Goal: Complete application form

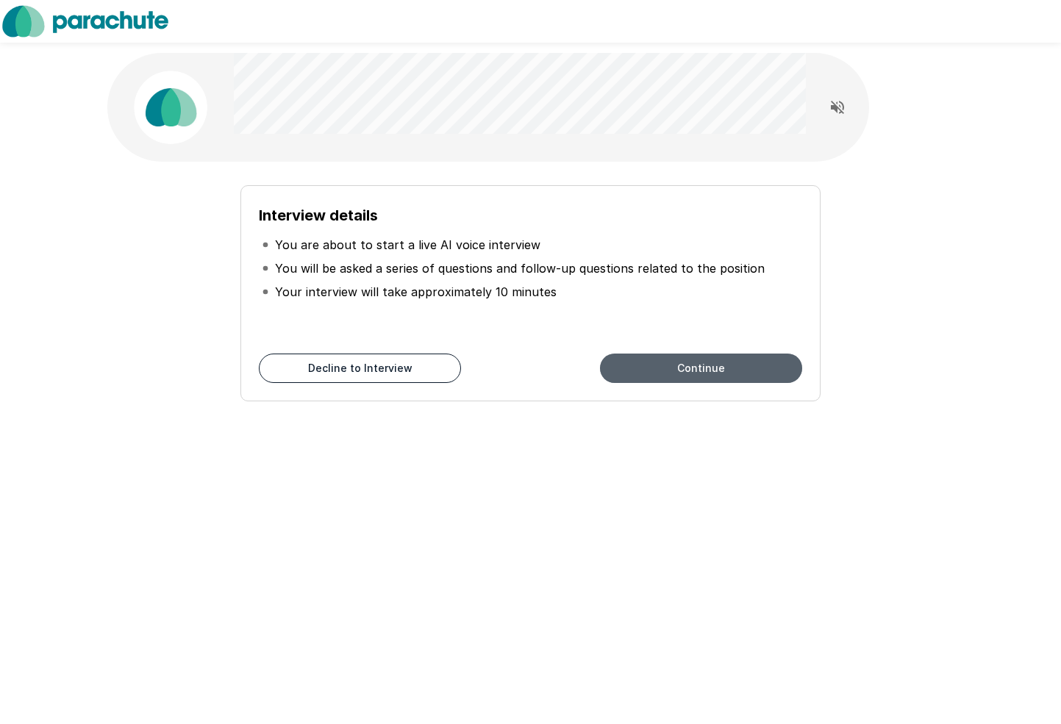
click at [659, 374] on button "Continue" at bounding box center [701, 368] width 202 height 29
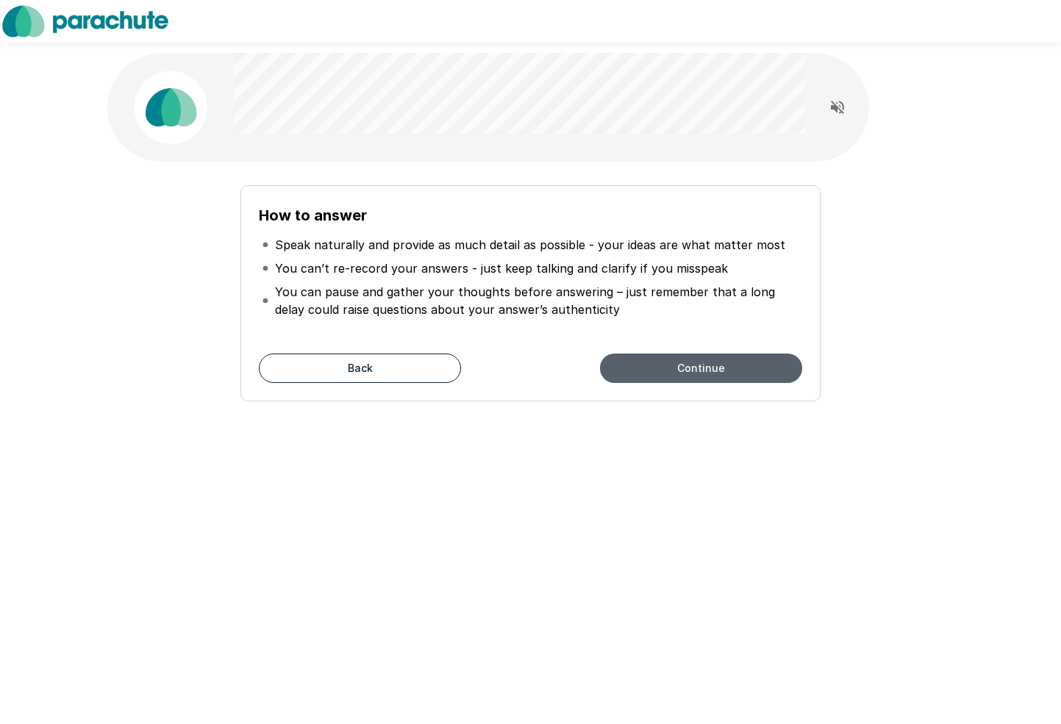
click at [659, 371] on button "Continue" at bounding box center [701, 368] width 202 height 29
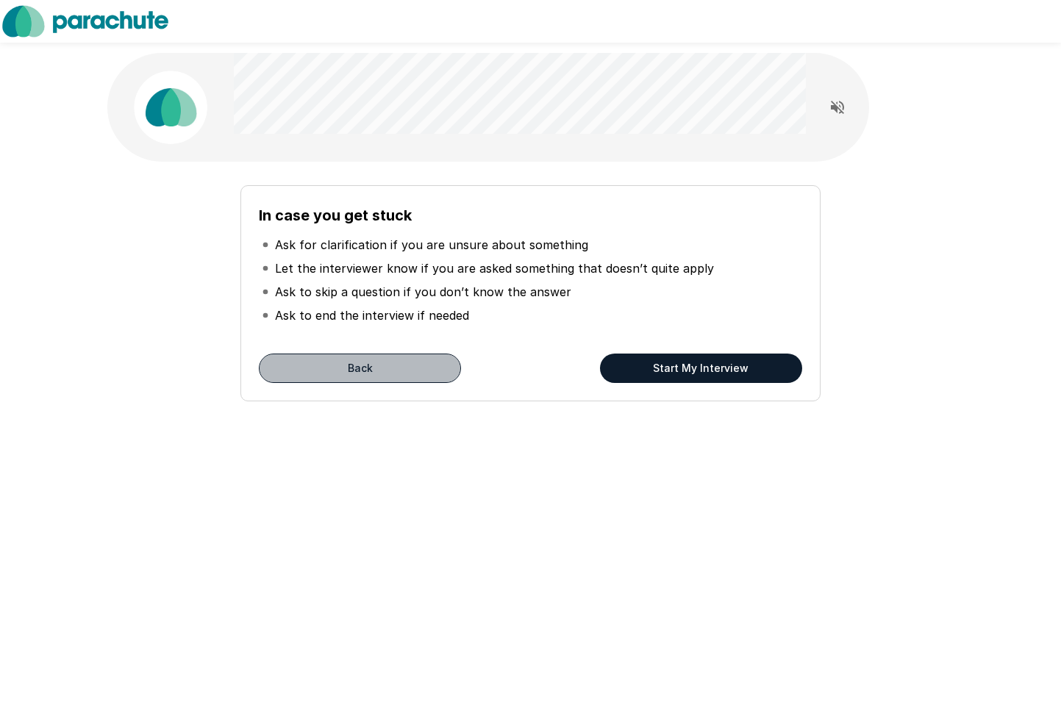
click at [362, 376] on button "Back" at bounding box center [360, 368] width 202 height 29
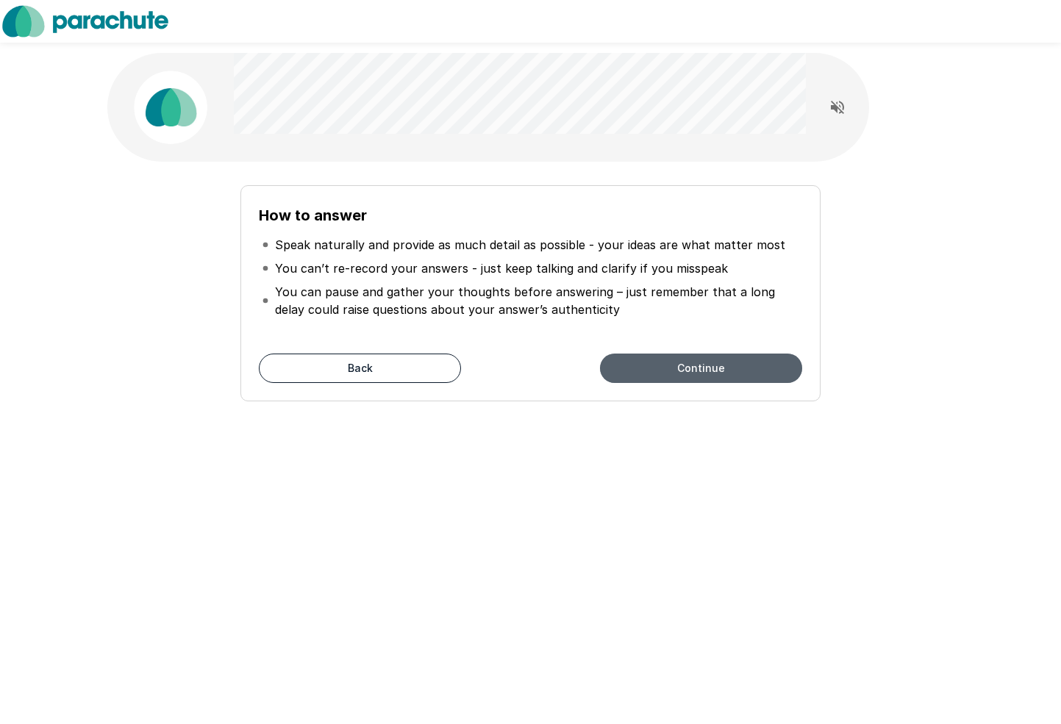
click at [645, 362] on button "Continue" at bounding box center [701, 368] width 202 height 29
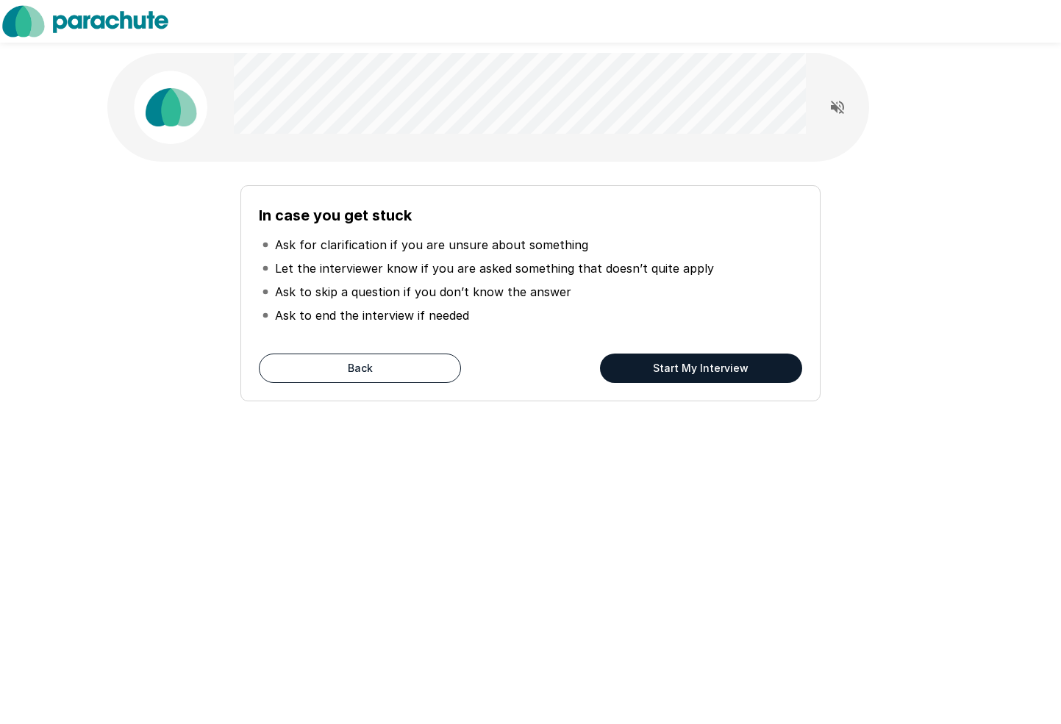
click at [651, 367] on button "Start My Interview" at bounding box center [701, 368] width 202 height 29
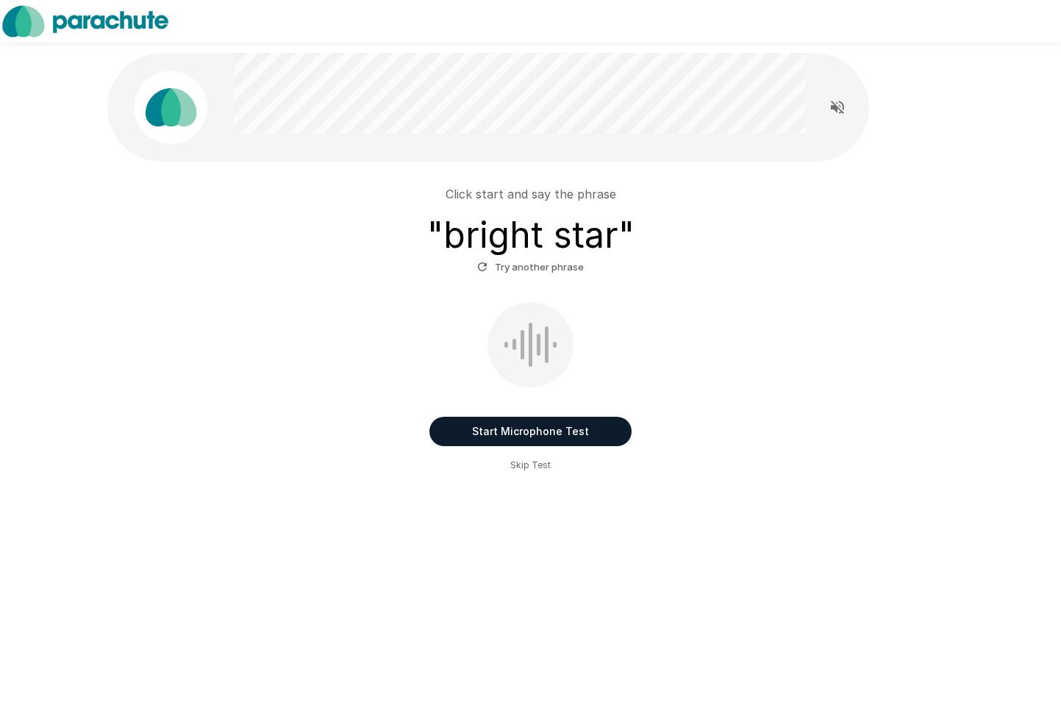
click at [566, 432] on button "Start Microphone Test" at bounding box center [530, 431] width 202 height 29
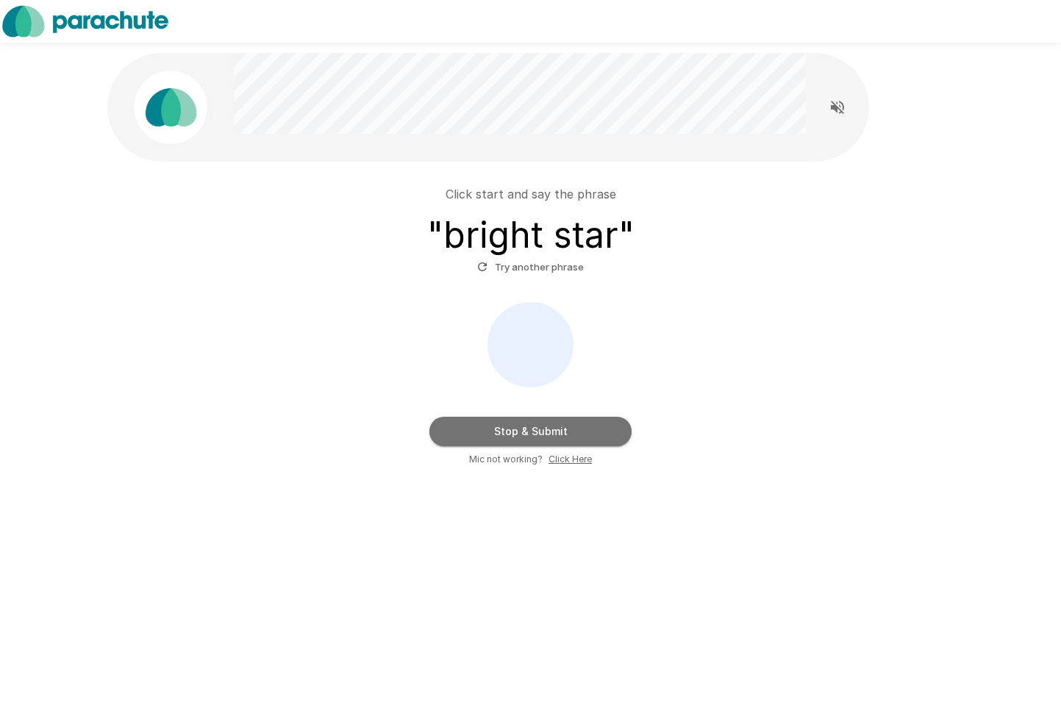
click at [566, 429] on button "Stop & Submit" at bounding box center [530, 431] width 202 height 29
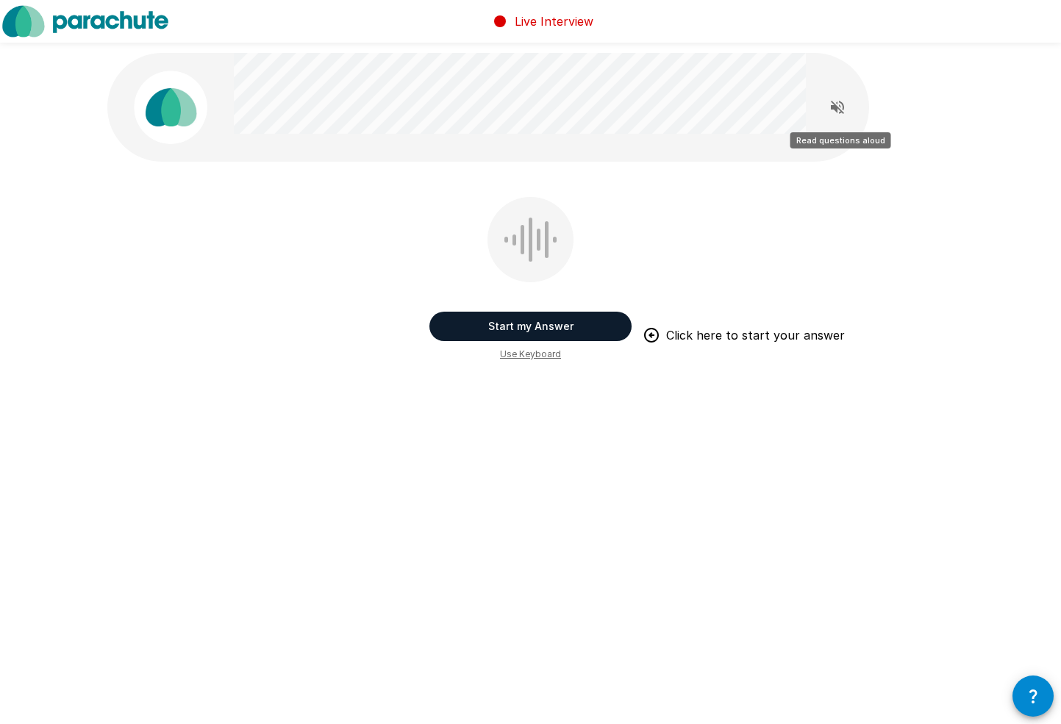
click at [835, 108] on icon "Read questions aloud" at bounding box center [837, 107] width 13 height 13
click at [585, 321] on button "Start my Answer" at bounding box center [530, 326] width 202 height 29
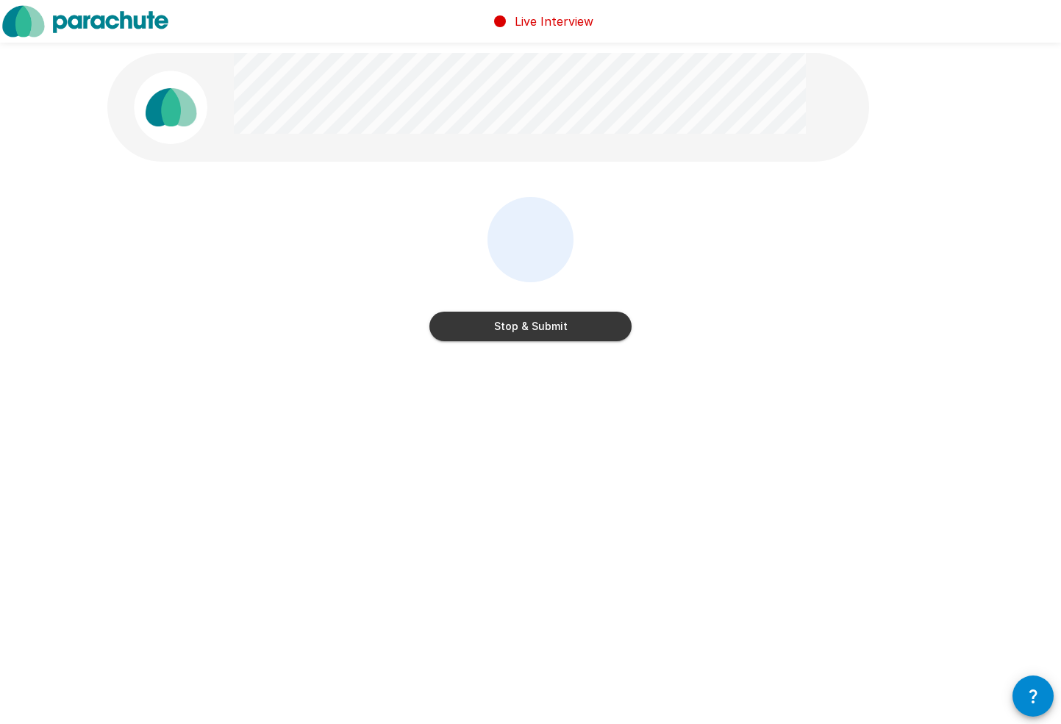
click at [585, 321] on button "Stop & Submit" at bounding box center [530, 326] width 202 height 29
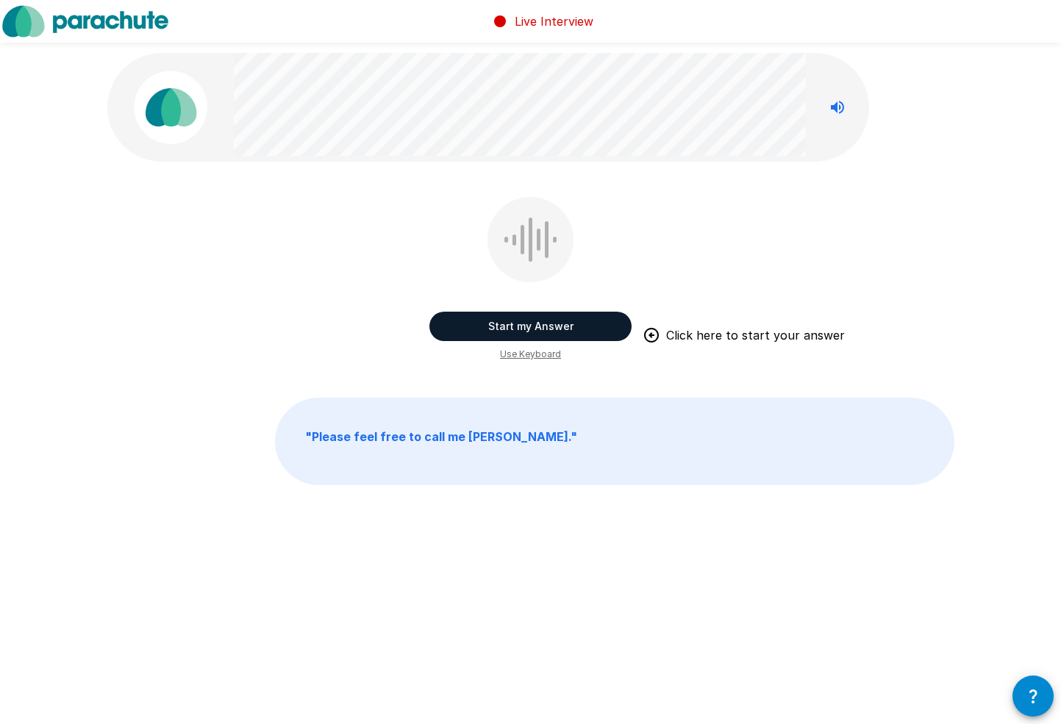
click at [585, 321] on button "Start my Answer" at bounding box center [530, 326] width 202 height 29
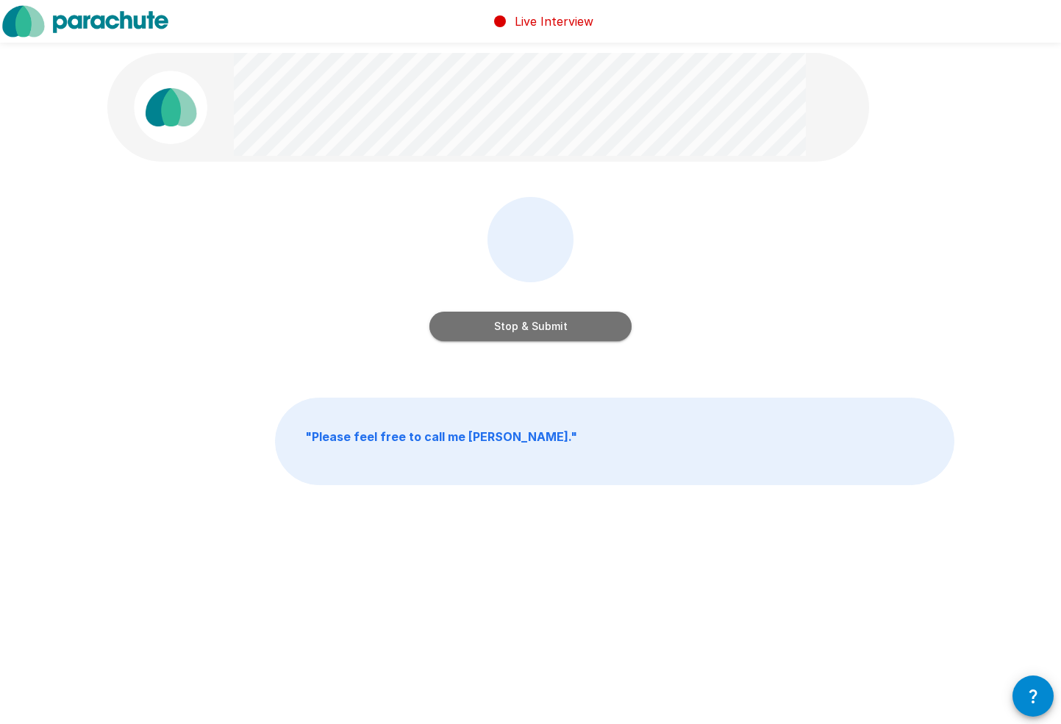
click at [585, 321] on button "Stop & Submit" at bounding box center [530, 326] width 202 height 29
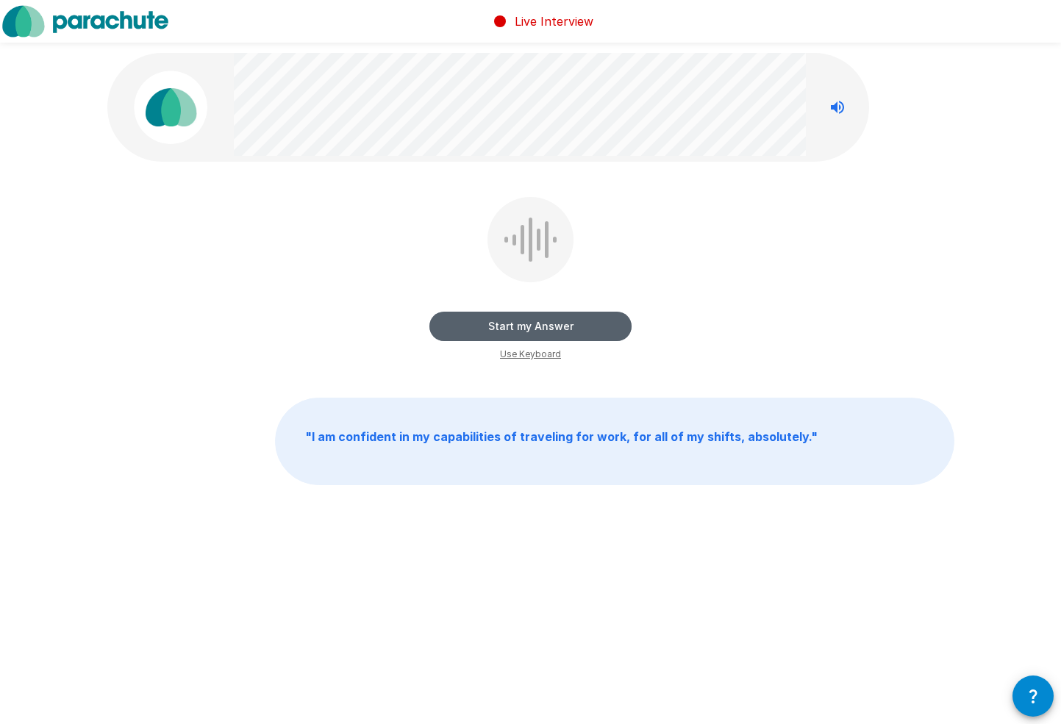
click at [585, 321] on button "Start my Answer" at bounding box center [530, 326] width 202 height 29
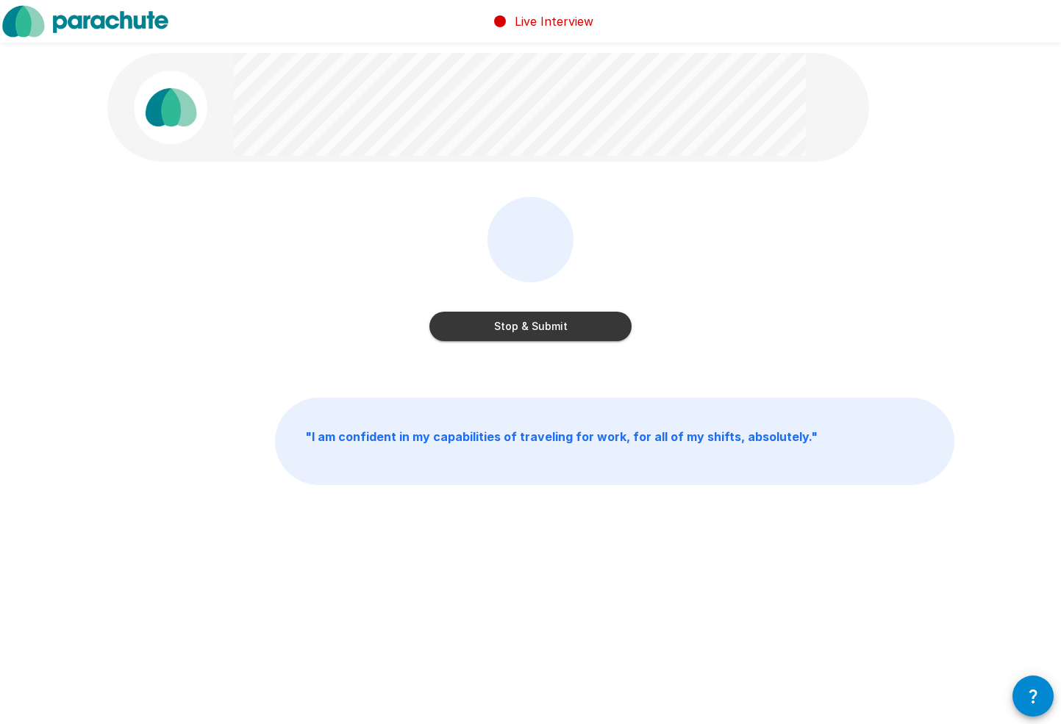
click at [585, 321] on button "Stop & Submit" at bounding box center [530, 326] width 202 height 29
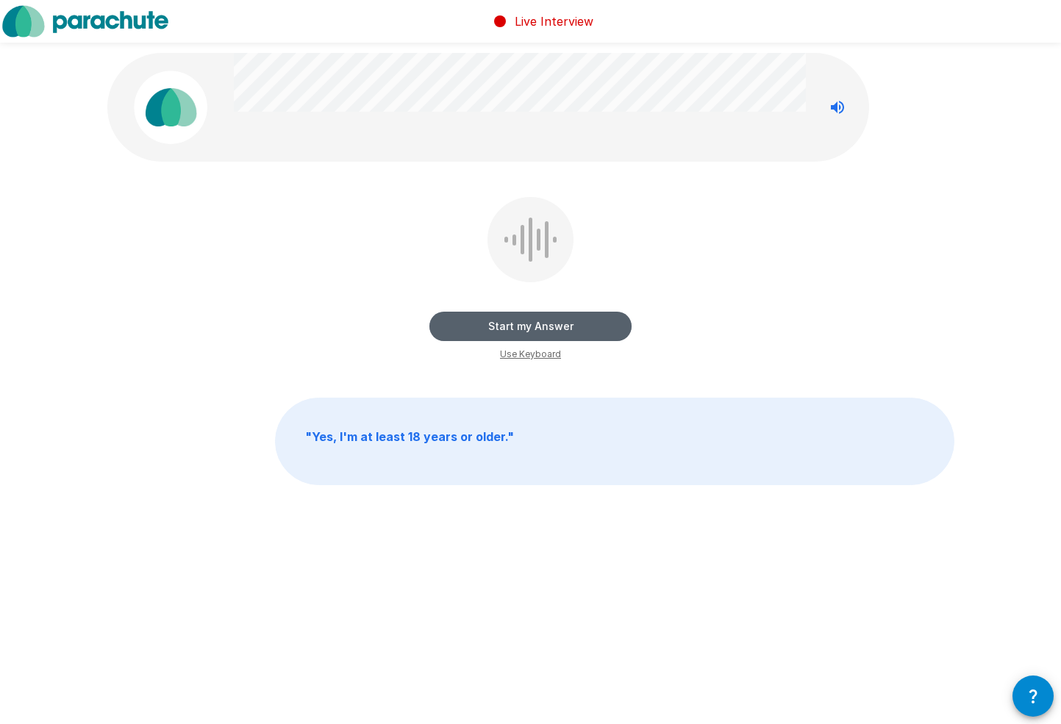
click at [585, 321] on button "Start my Answer" at bounding box center [530, 326] width 202 height 29
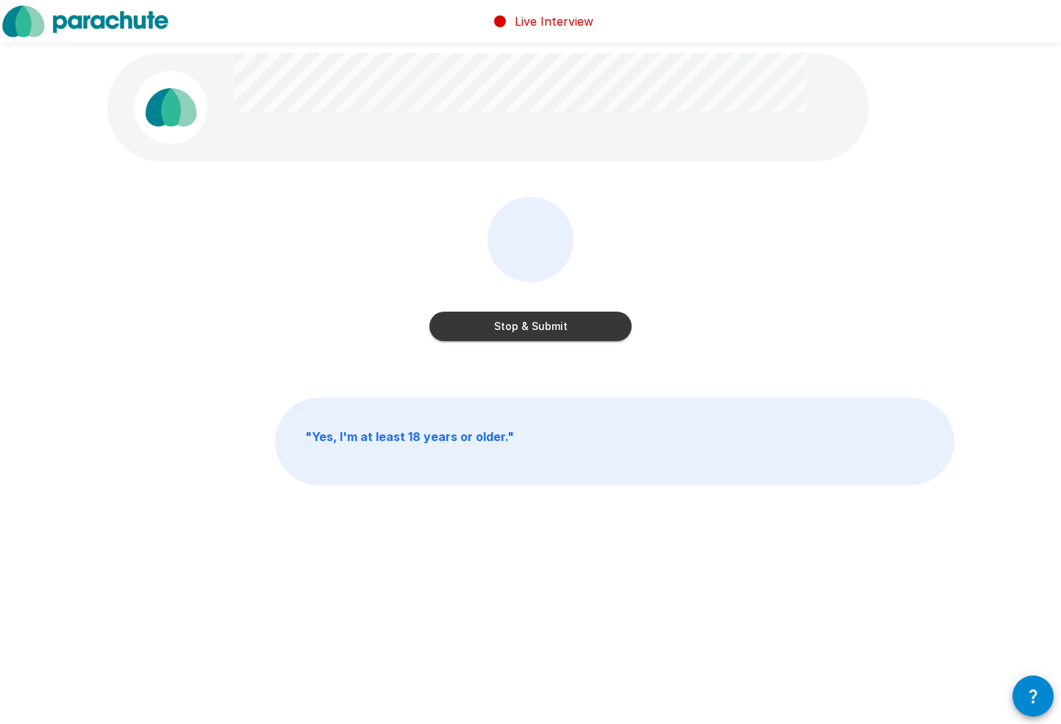
click at [585, 321] on button "Stop & Submit" at bounding box center [530, 326] width 202 height 29
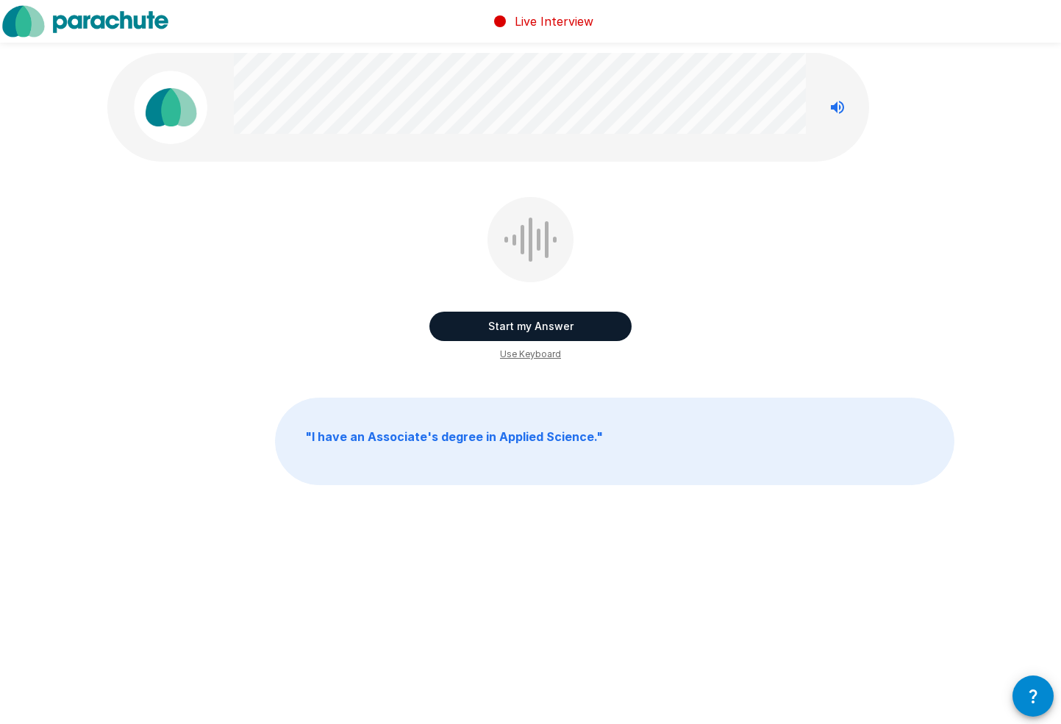
click at [585, 321] on button "Start my Answer" at bounding box center [530, 326] width 202 height 29
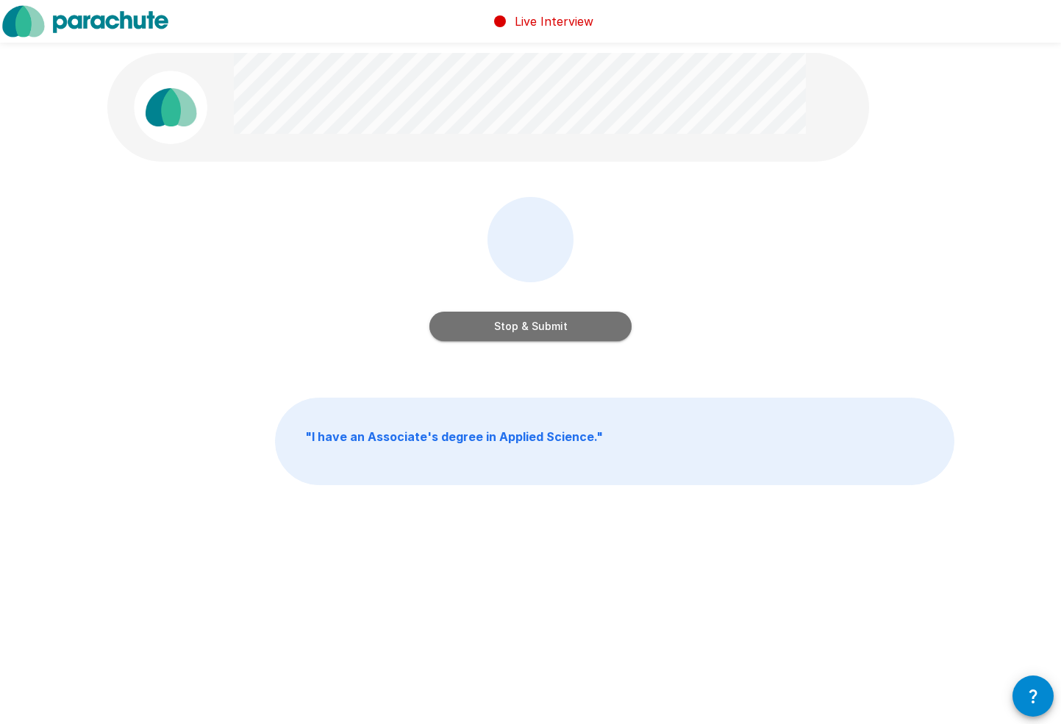
click at [585, 321] on button "Stop & Submit" at bounding box center [530, 326] width 202 height 29
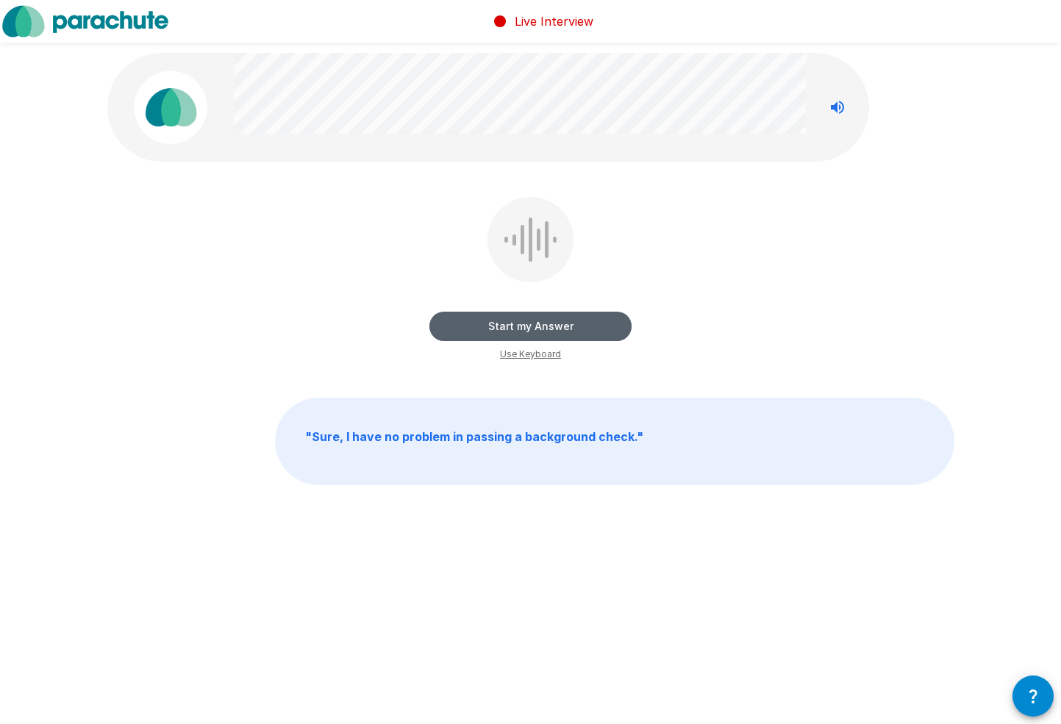
click at [585, 322] on button "Start my Answer" at bounding box center [530, 326] width 202 height 29
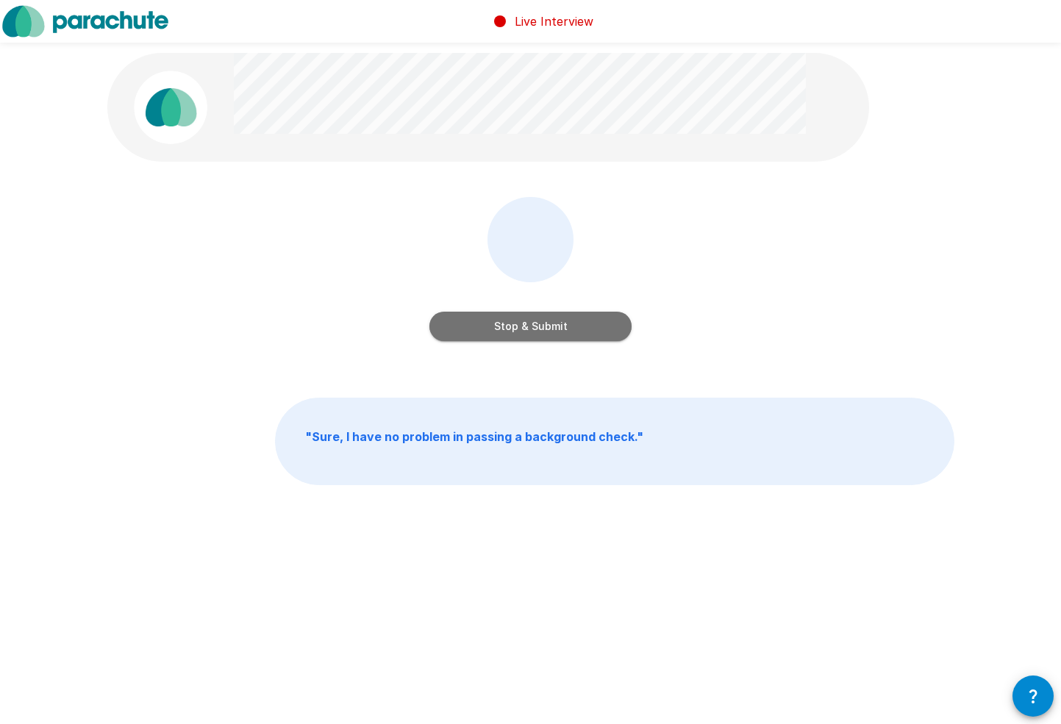
click at [585, 322] on button "Stop & Submit" at bounding box center [530, 326] width 202 height 29
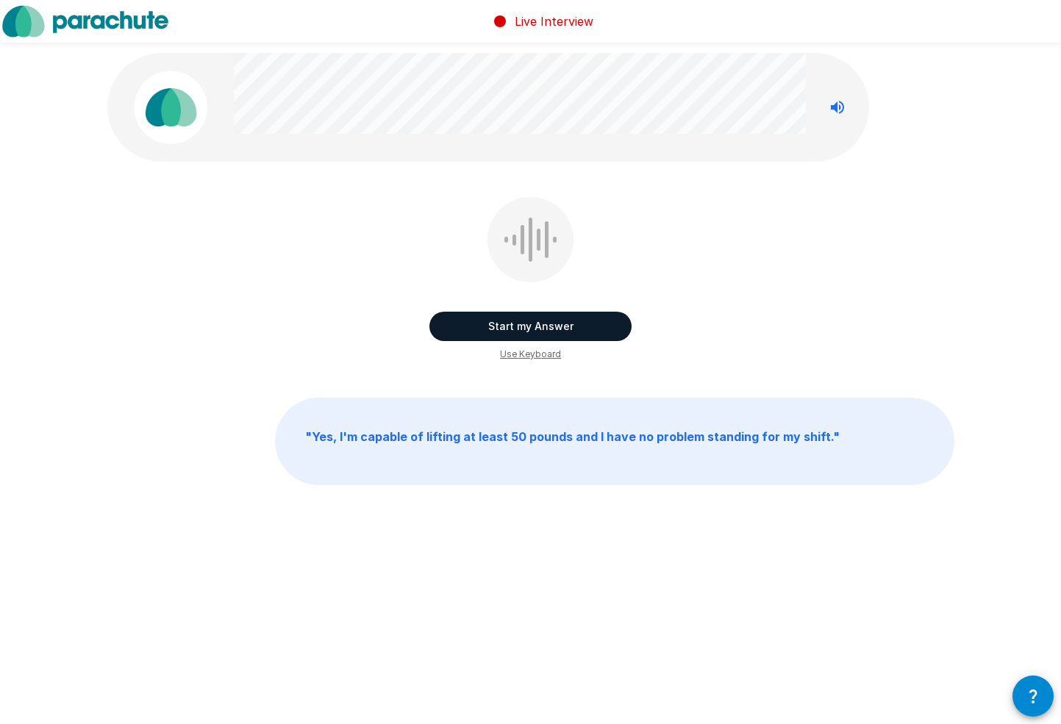
click at [585, 322] on button "Start my Answer" at bounding box center [530, 326] width 202 height 29
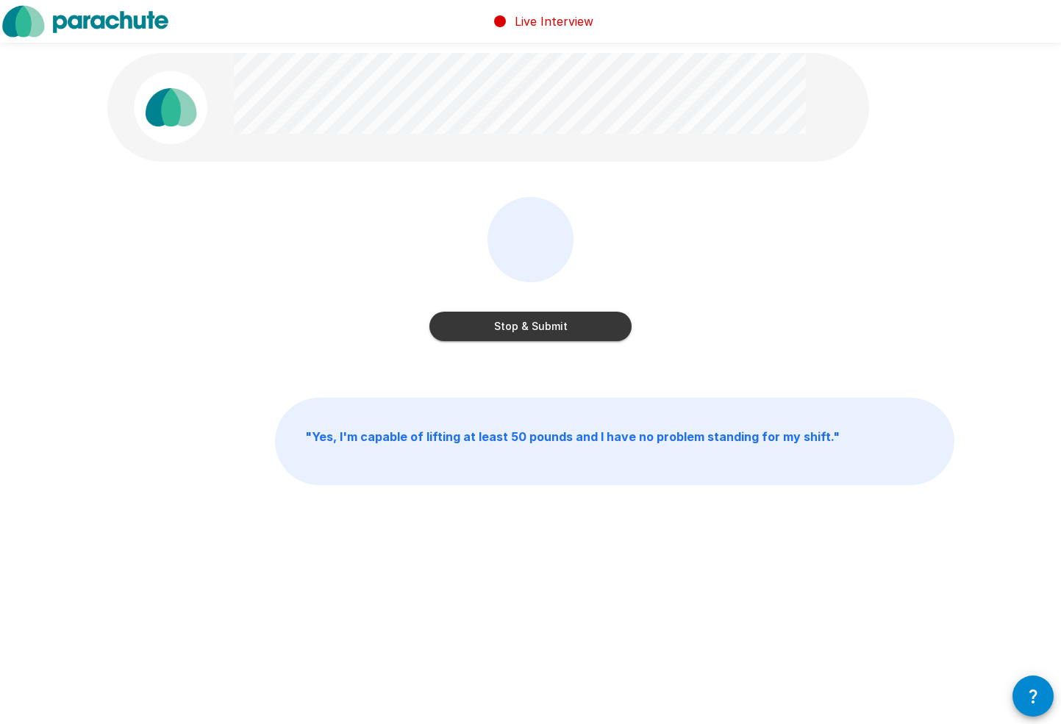
click at [585, 322] on button "Stop & Submit" at bounding box center [530, 326] width 202 height 29
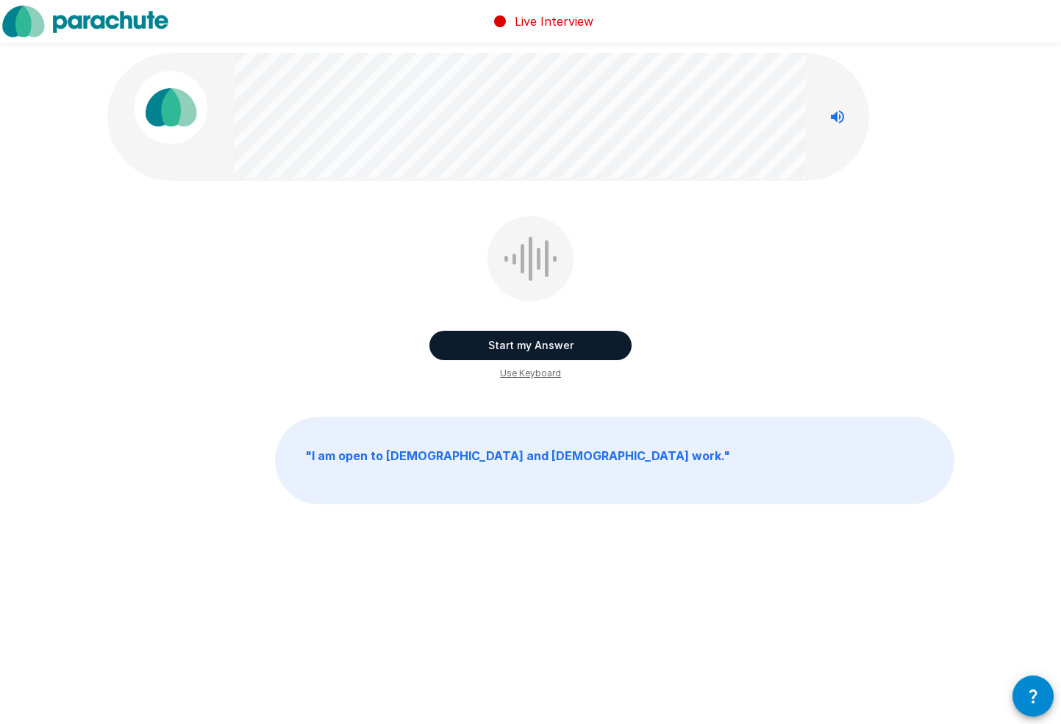
click at [579, 341] on button "Start my Answer" at bounding box center [530, 345] width 202 height 29
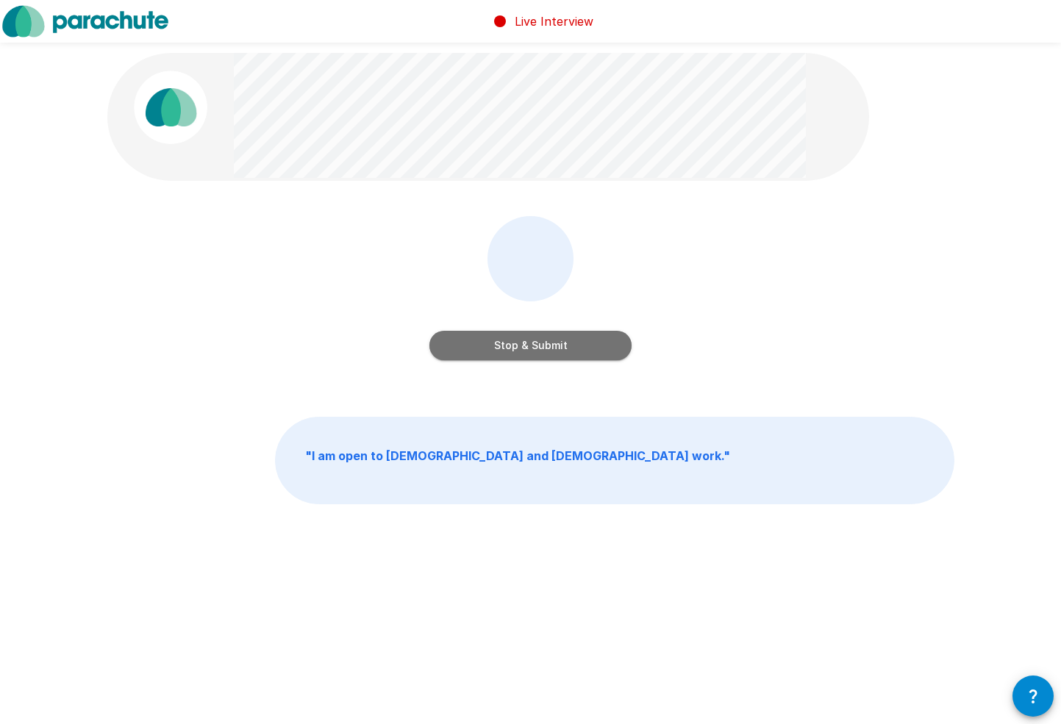
click at [579, 340] on button "Stop & Submit" at bounding box center [530, 345] width 202 height 29
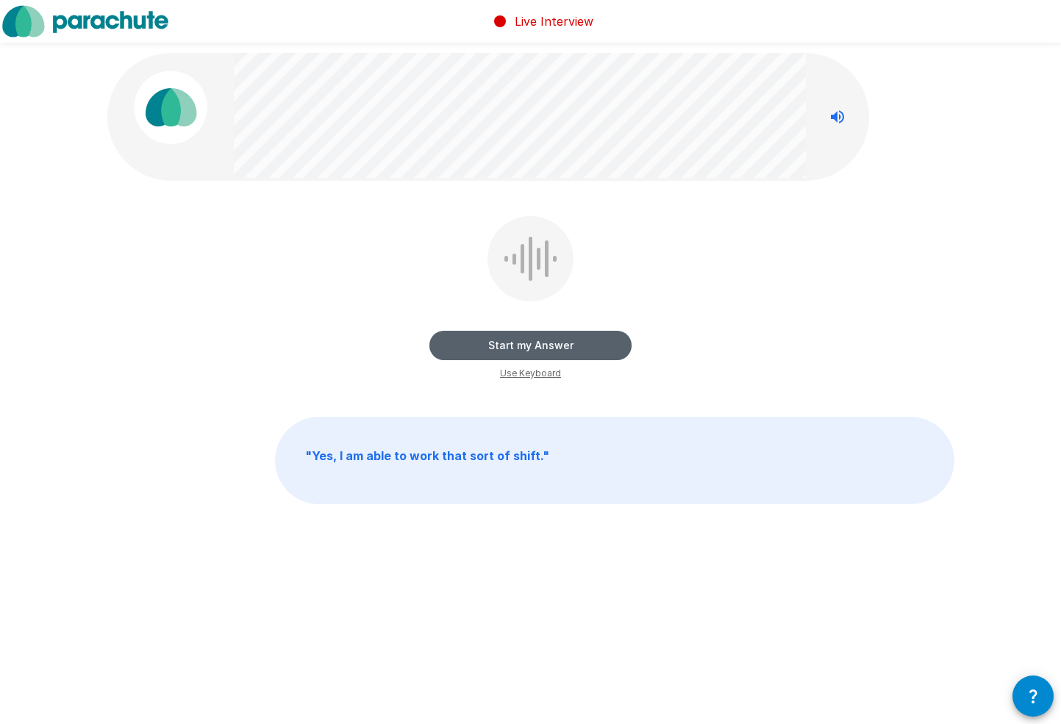
click at [579, 340] on button "Start my Answer" at bounding box center [530, 345] width 202 height 29
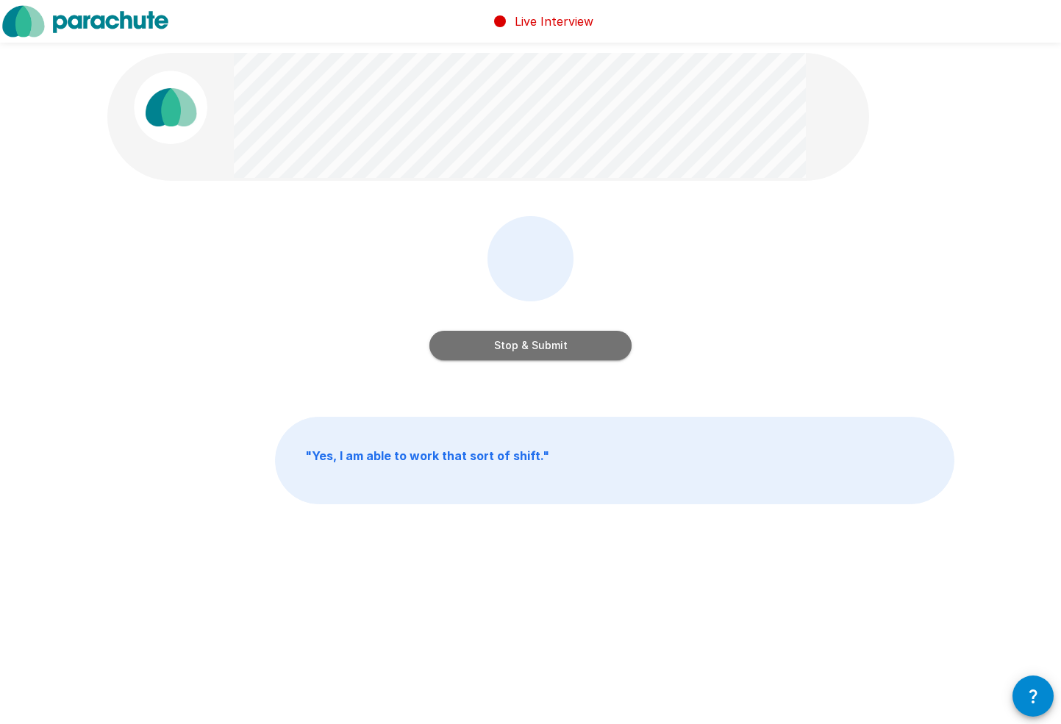
click at [579, 340] on button "Stop & Submit" at bounding box center [530, 345] width 202 height 29
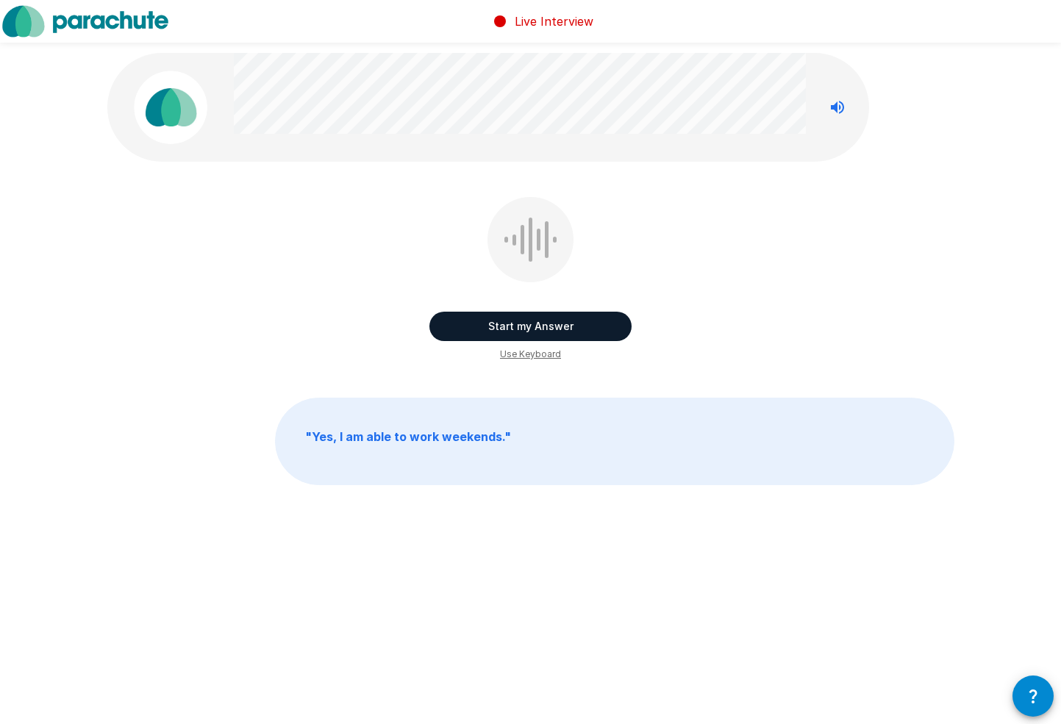
click at [576, 316] on button "Start my Answer" at bounding box center [530, 326] width 202 height 29
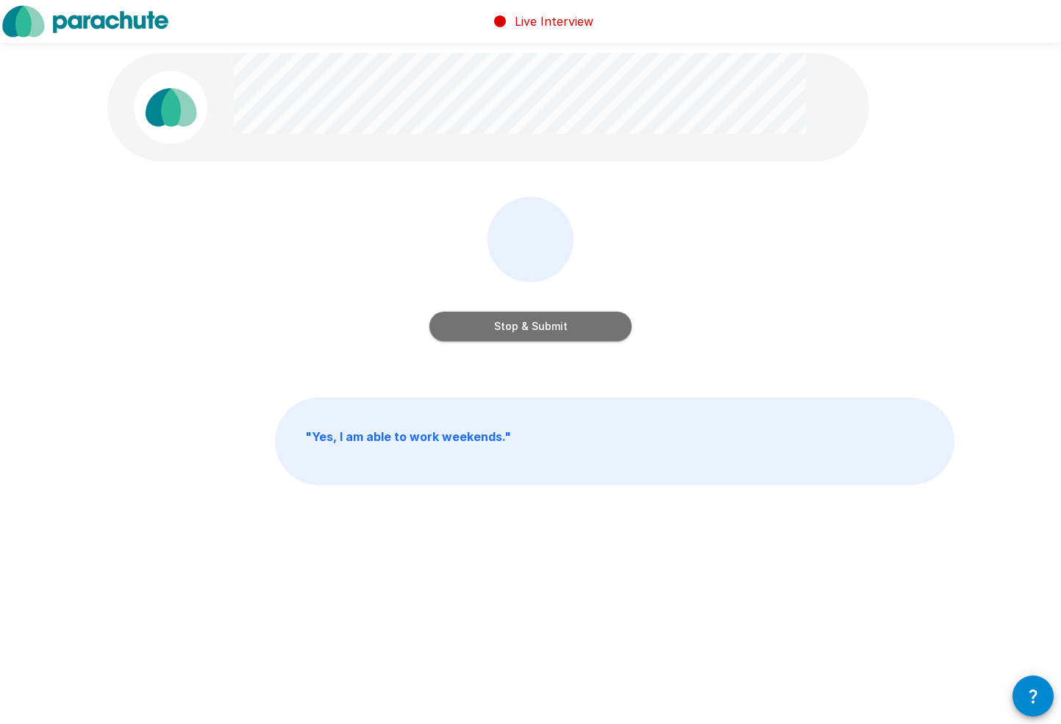
click at [578, 320] on button "Stop & Submit" at bounding box center [530, 326] width 202 height 29
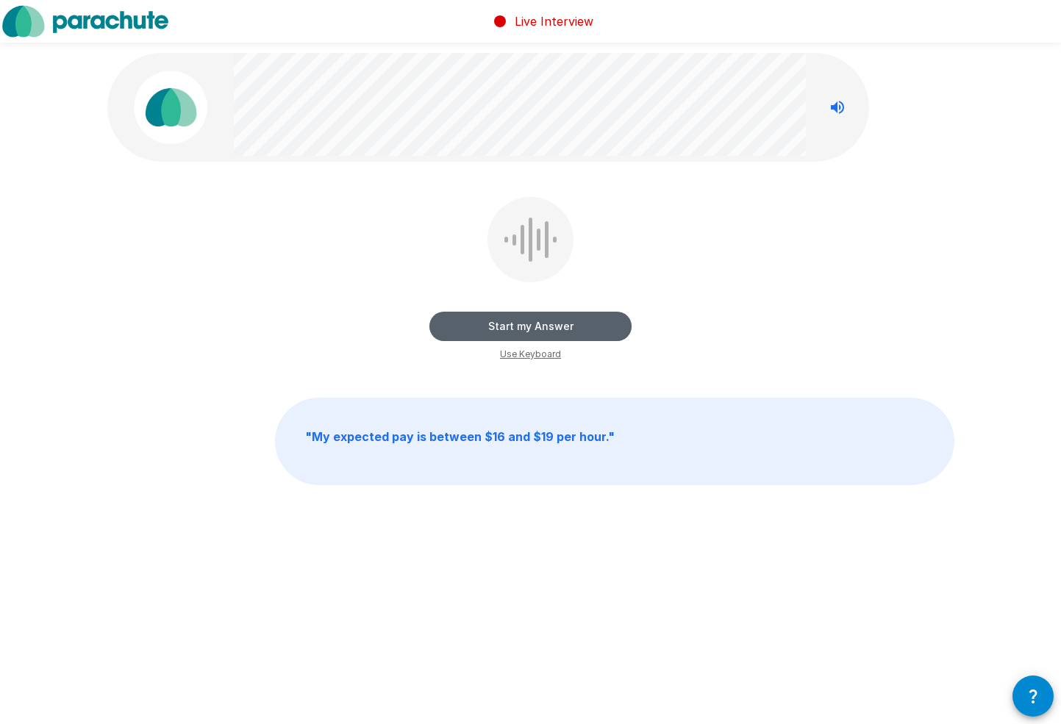
click at [578, 321] on button "Start my Answer" at bounding box center [530, 326] width 202 height 29
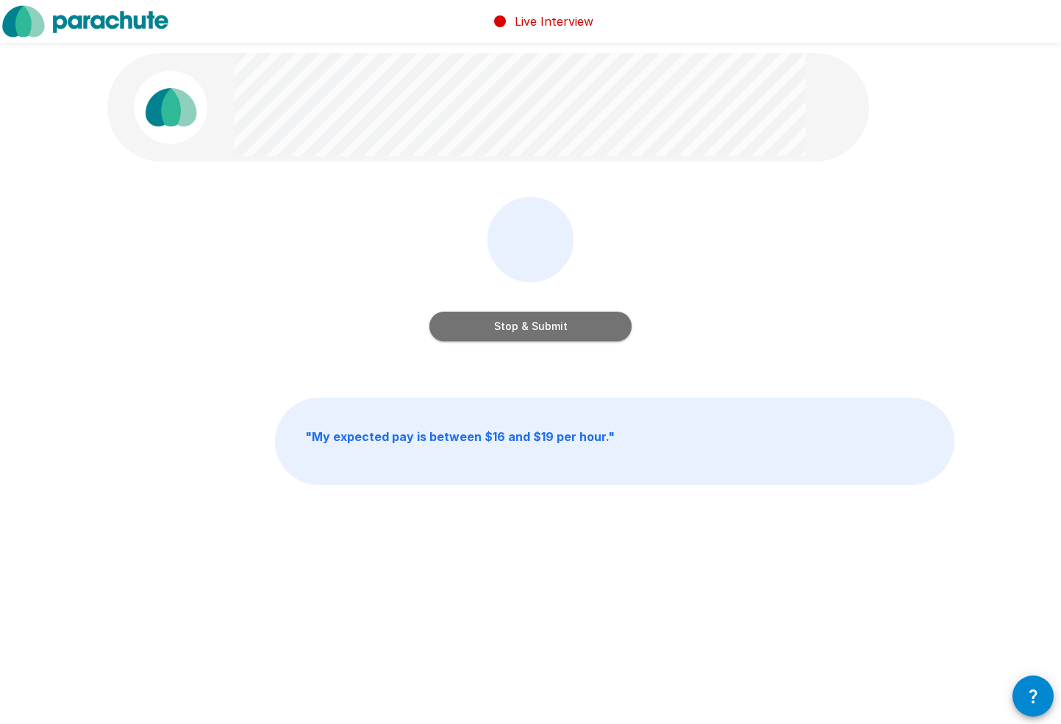
click at [578, 320] on button "Stop & Submit" at bounding box center [530, 326] width 202 height 29
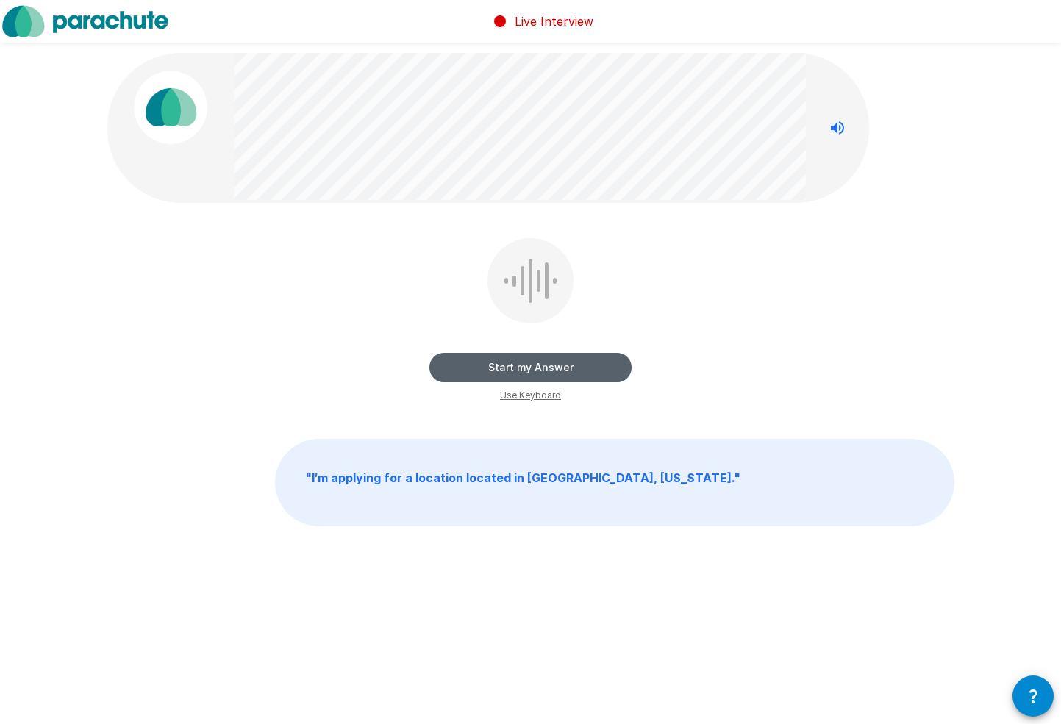
click at [582, 357] on button "Start my Answer" at bounding box center [530, 367] width 202 height 29
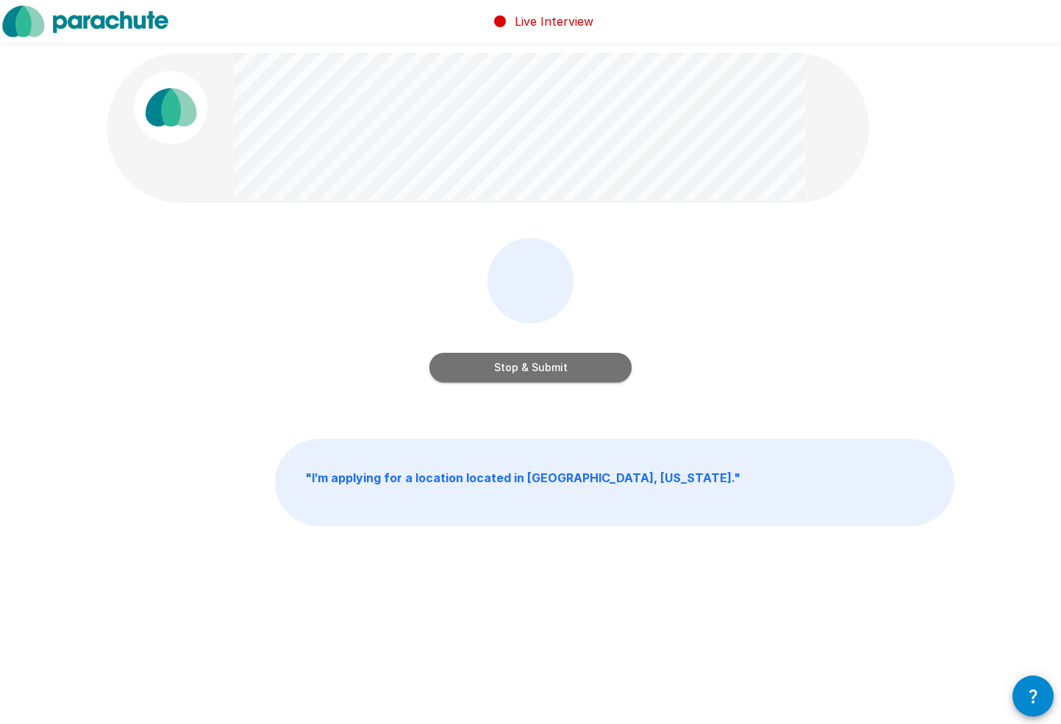
click at [583, 361] on button "Stop & Submit" at bounding box center [530, 367] width 202 height 29
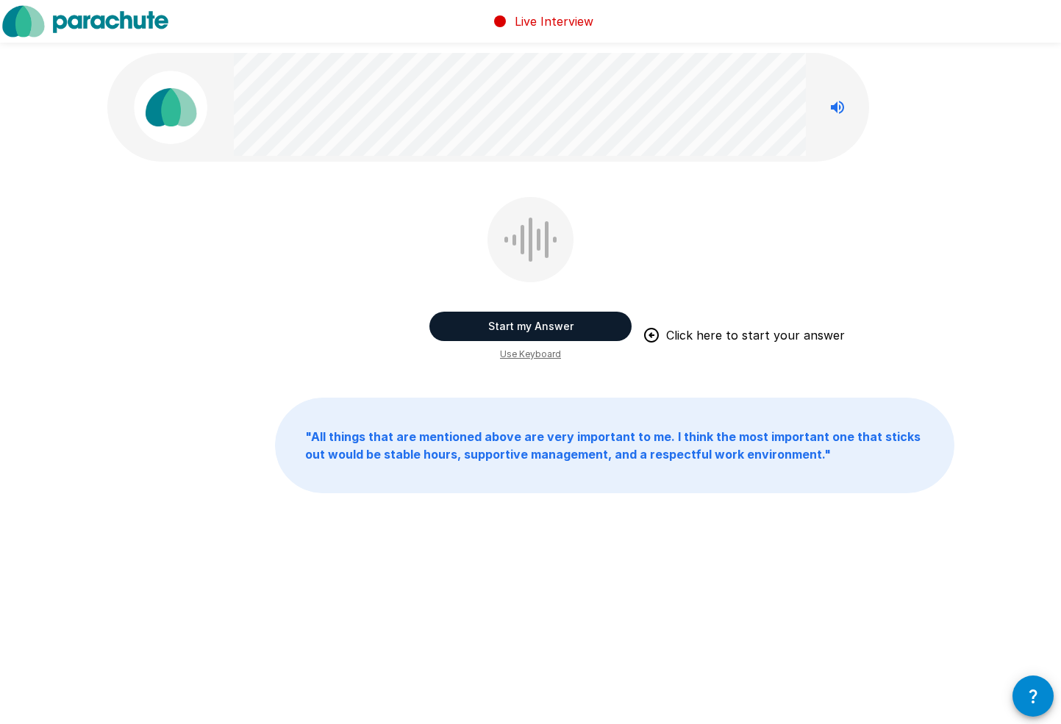
click at [593, 323] on button "Start my Answer" at bounding box center [530, 326] width 202 height 29
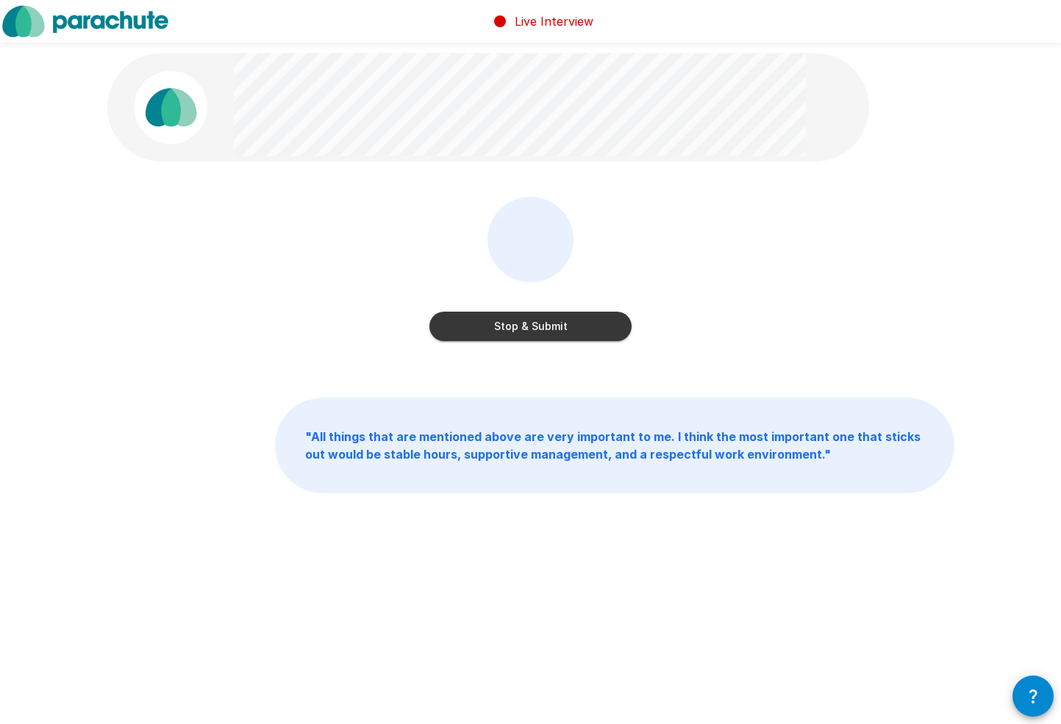
click at [593, 323] on button "Stop & Submit" at bounding box center [530, 326] width 202 height 29
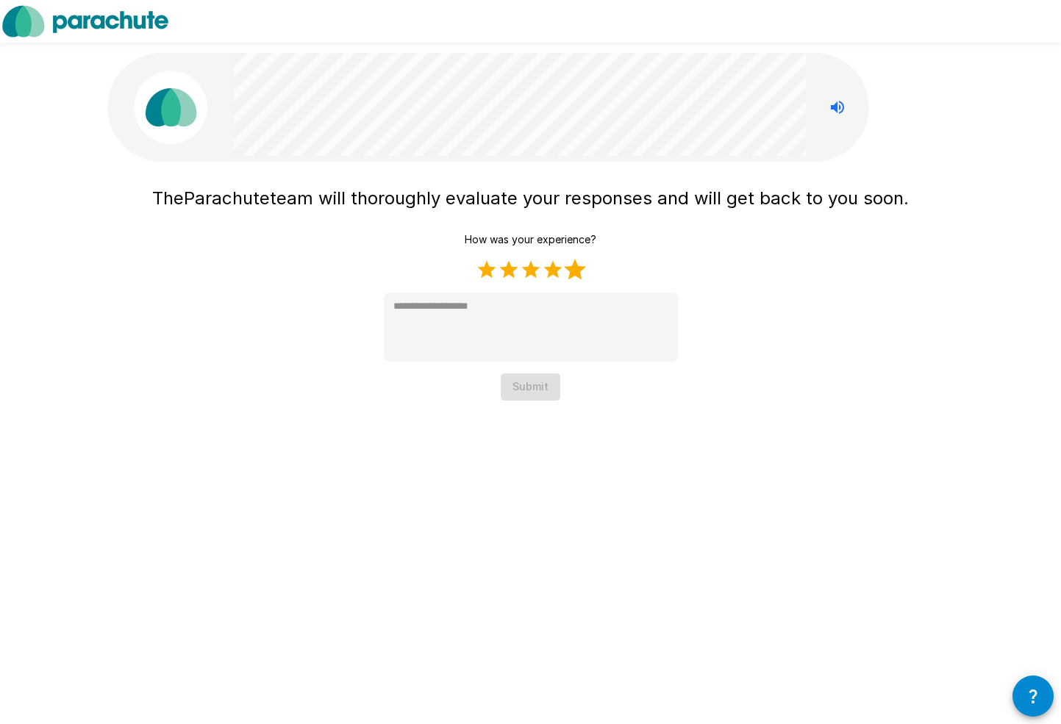
click at [576, 269] on label "5 Stars" at bounding box center [575, 270] width 22 height 22
type textarea "*"
click at [550, 380] on button "Submit" at bounding box center [531, 386] width 60 height 27
